Goal: Information Seeking & Learning: Understand process/instructions

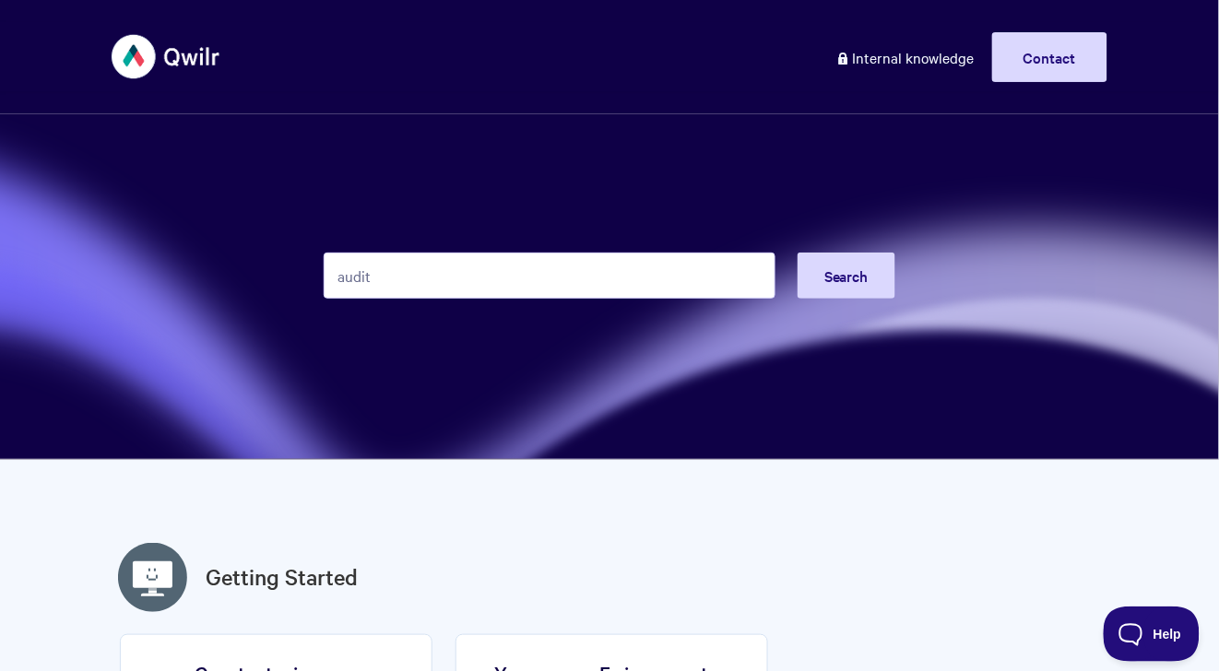
type input "audit"
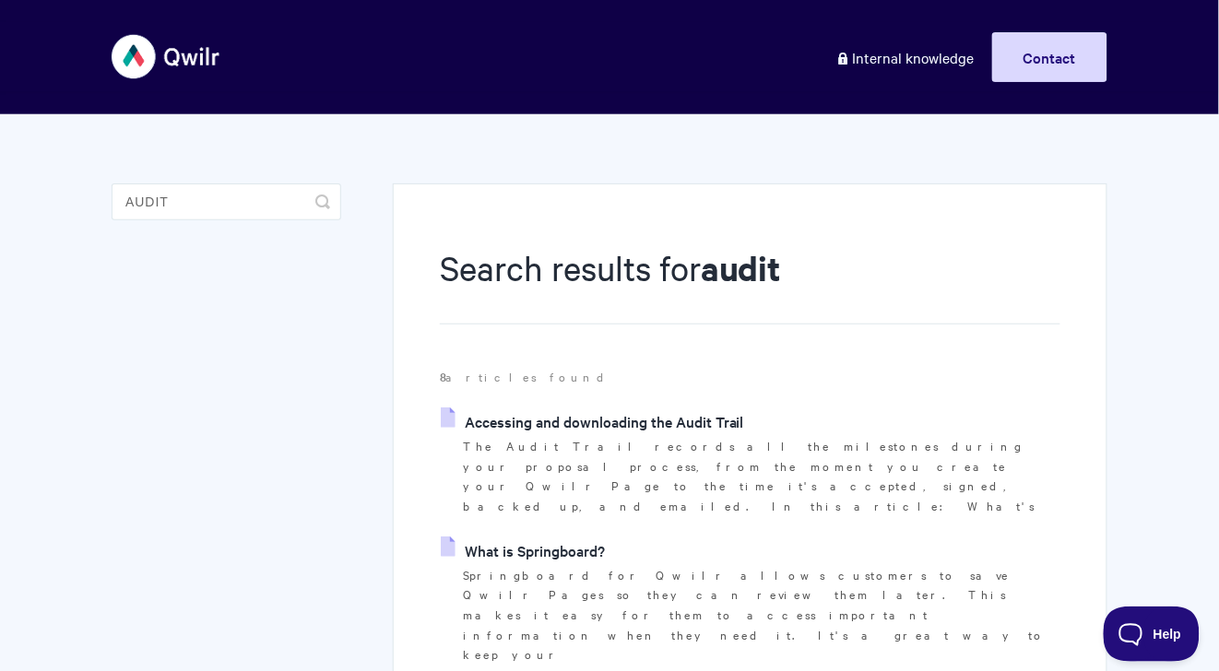
click at [653, 431] on link "Accessing and downloading the Audit Trail" at bounding box center [592, 421] width 303 height 28
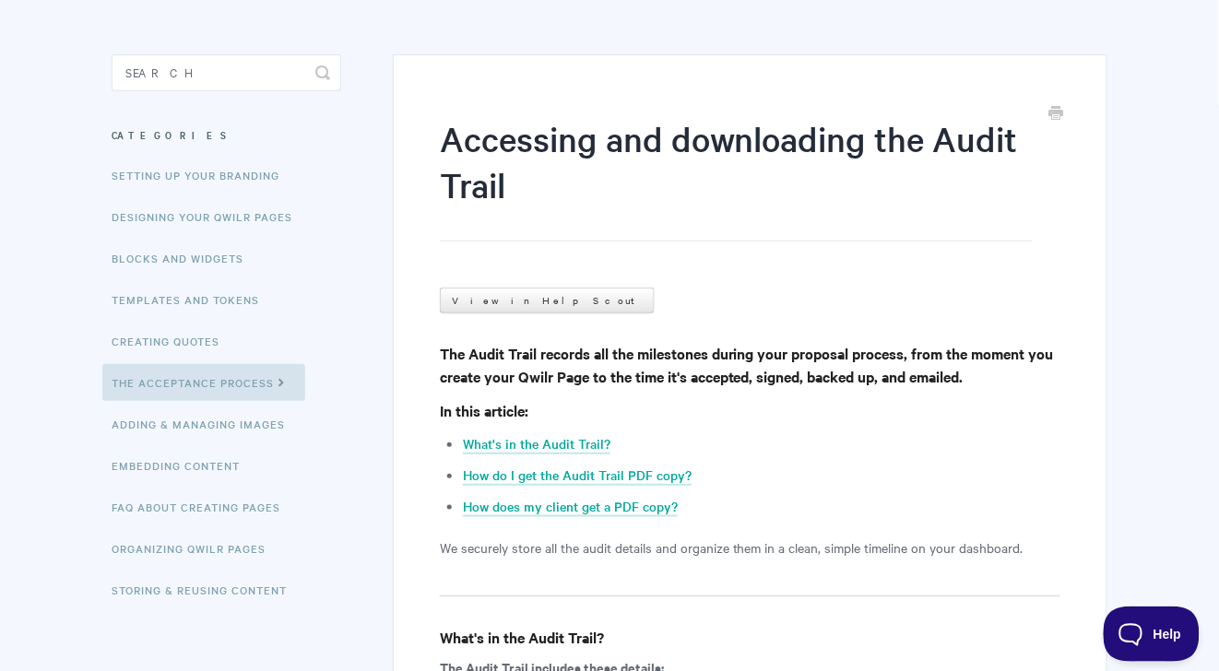
scroll to position [505, 0]
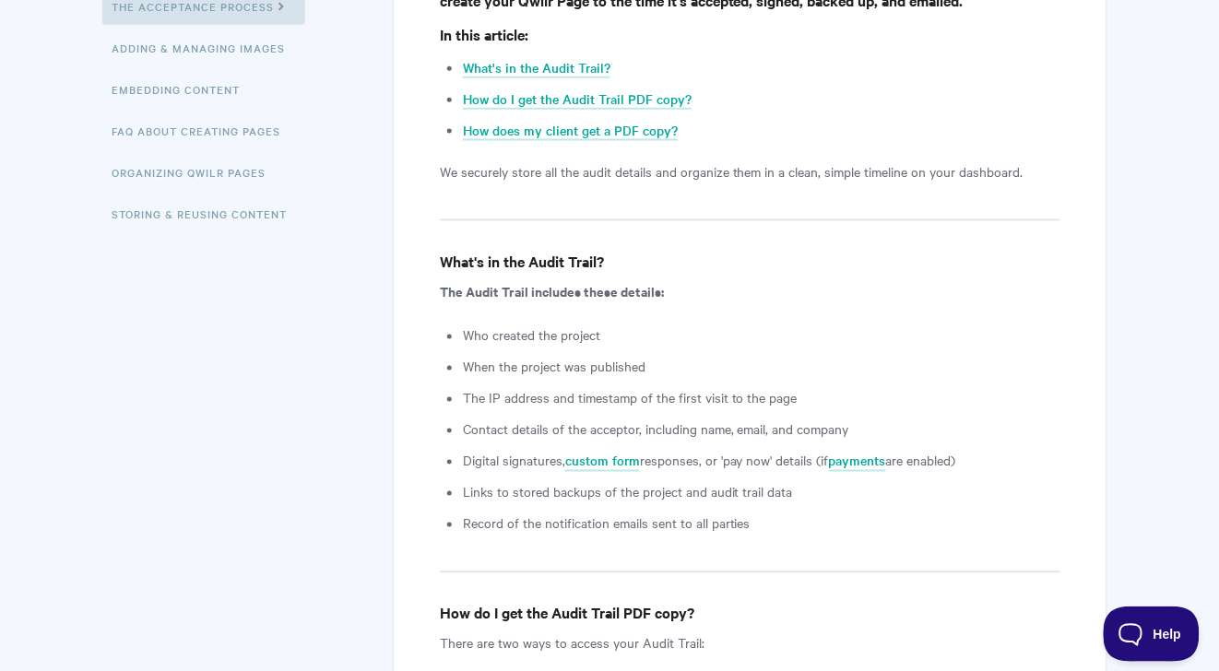
drag, startPoint x: 414, startPoint y: 178, endPoint x: 656, endPoint y: 181, distance: 242.5
copy p "We securely store all the audit details"
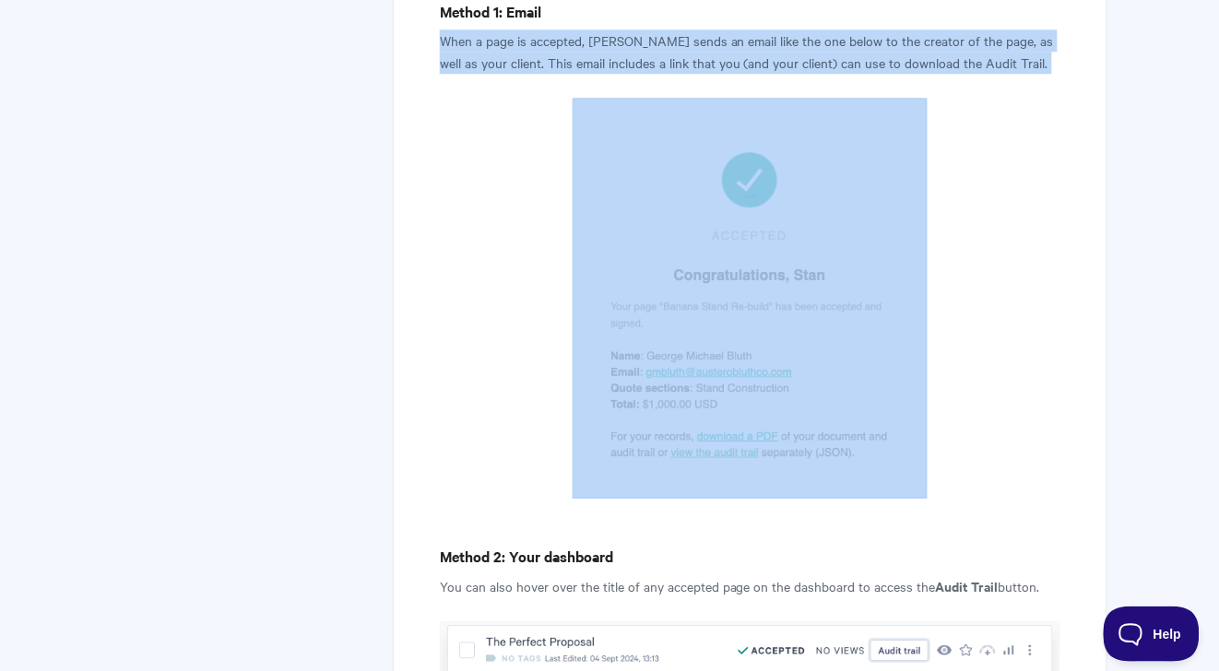
scroll to position [1269, 0]
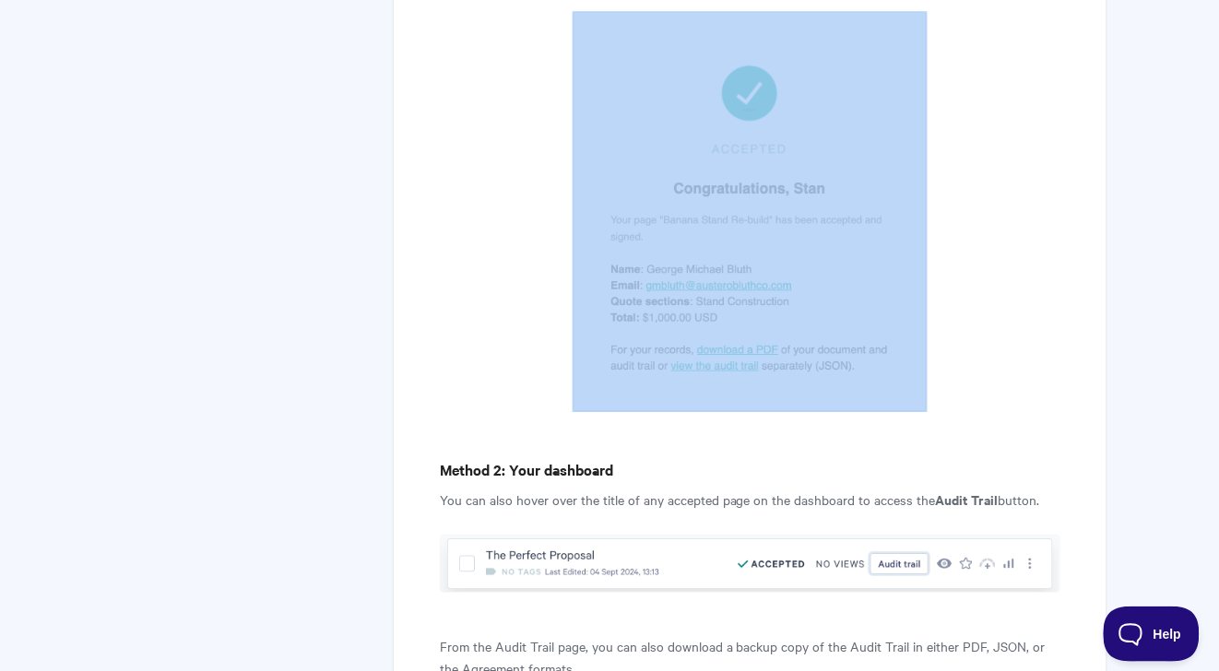
drag, startPoint x: 422, startPoint y: 241, endPoint x: 769, endPoint y: 317, distance: 355.0
click at [769, 317] on div "Accessing and downloading the Audit Trail View in Help Scout The Audit Trail re…" at bounding box center [750, 532] width 714 height 3235
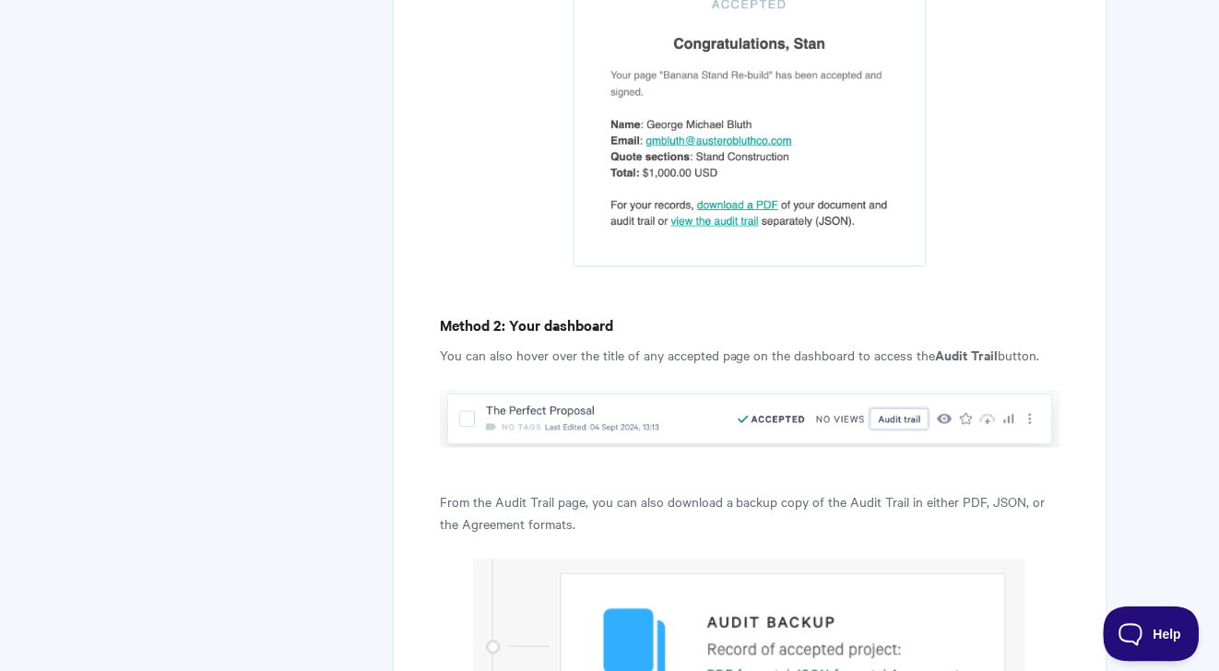
click at [788, 318] on h4 "Method 2: Your dashboard" at bounding box center [750, 324] width 620 height 23
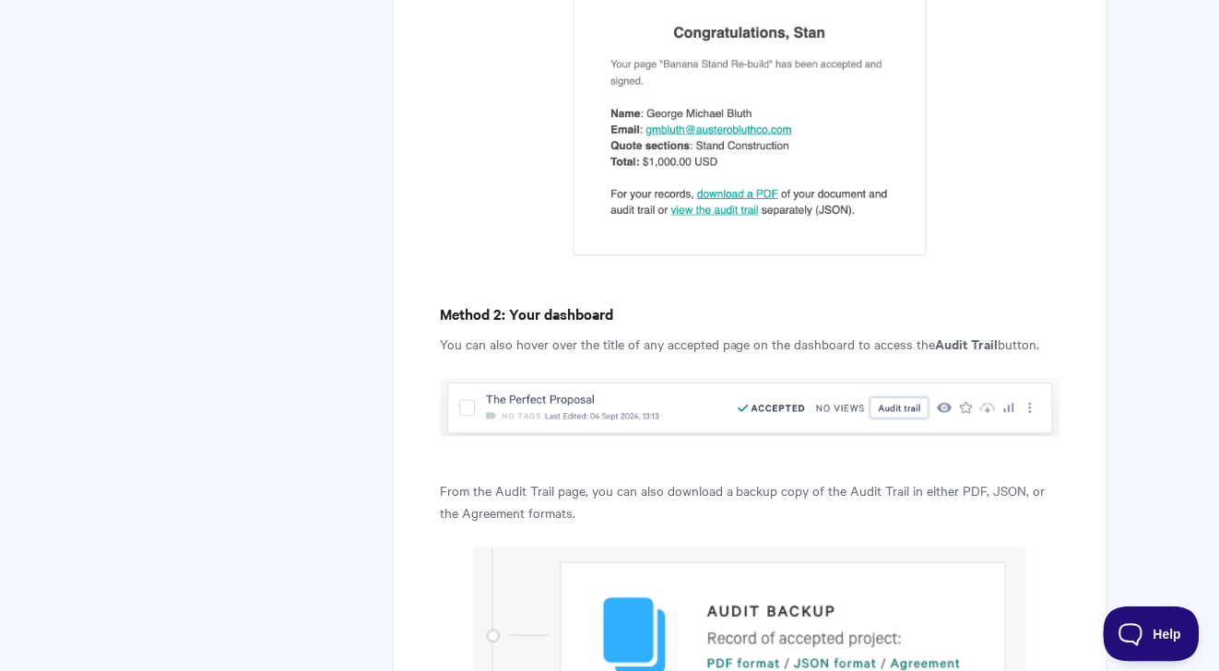
scroll to position [1473, 0]
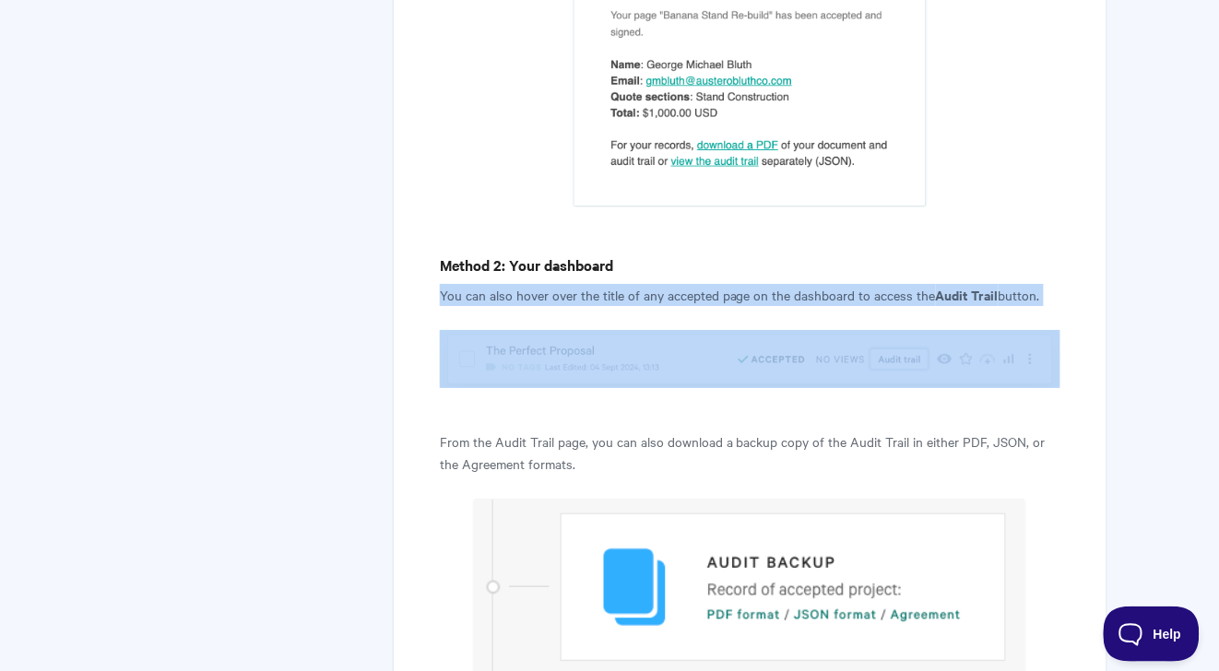
drag, startPoint x: 417, startPoint y: 299, endPoint x: 1029, endPoint y: 369, distance: 616.1
click at [1027, 369] on div "Accessing and downloading the Audit Trail View in Help Scout The Audit Trail re…" at bounding box center [750, 327] width 714 height 3235
copy article "You can also hover over the title of any accepted page on the dashboard to acce…"
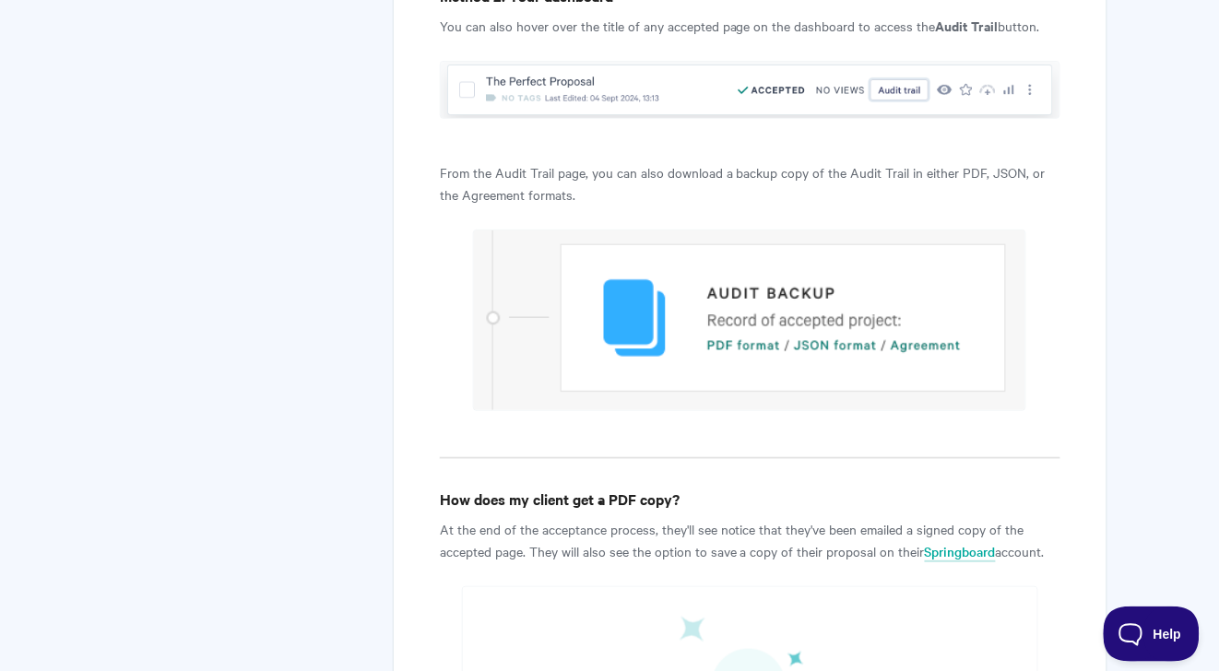
click at [564, 220] on article "Accessing and downloading the Audit Trail View in Help Scout The Audit Trail re…" at bounding box center [750, 47] width 620 height 3091
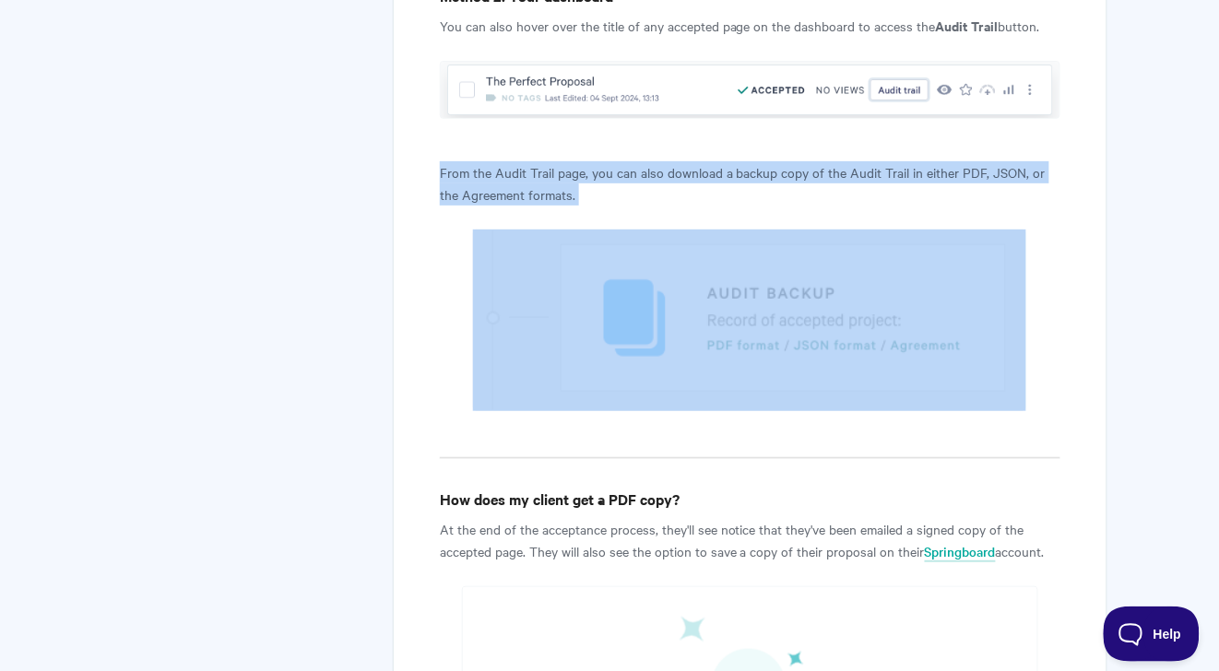
drag, startPoint x: 424, startPoint y: 158, endPoint x: 785, endPoint y: 336, distance: 402.4
click at [785, 336] on div "Accessing and downloading the Audit Trail View in Help Scout The Audit Trail re…" at bounding box center [750, 58] width 714 height 3235
copy article "From the Audit Trail page, you can also download a backup copy of the Audit Tra…"
